Goal: Find specific page/section: Find specific page/section

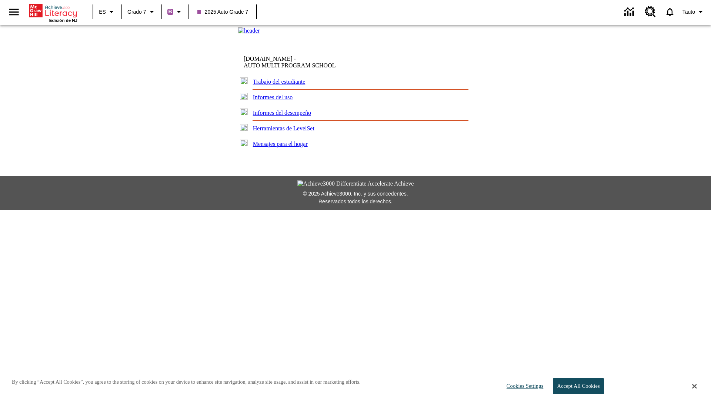
click at [285, 85] on link "Trabajo del estudiante" at bounding box center [279, 81] width 53 height 6
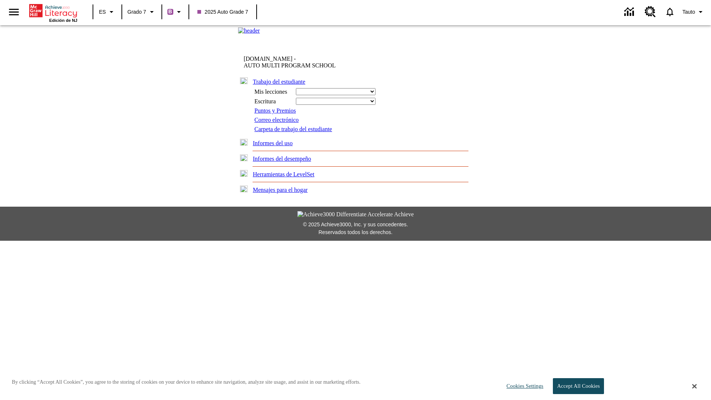
click at [277, 123] on link "Correo electrónico" at bounding box center [276, 120] width 44 height 6
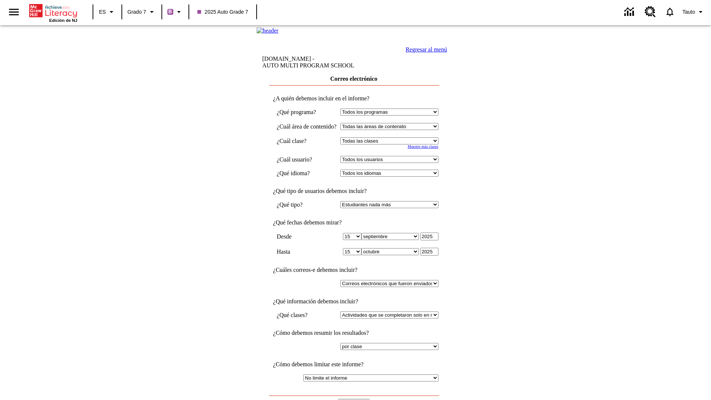
click at [354, 399] on input "Ver Informe" at bounding box center [353, 403] width 31 height 8
